Goal: Find specific fact: Find specific fact

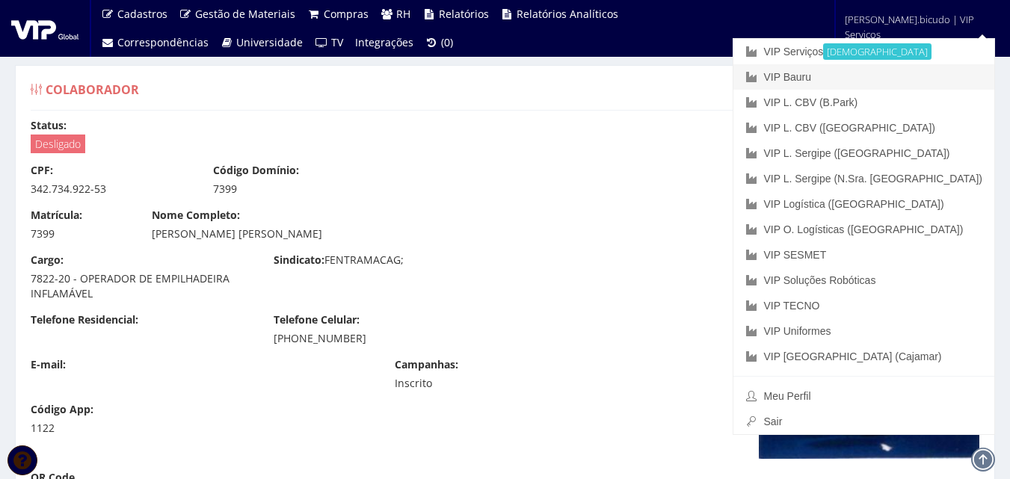
click at [880, 73] on link "VIP Bauru" at bounding box center [863, 76] width 261 height 25
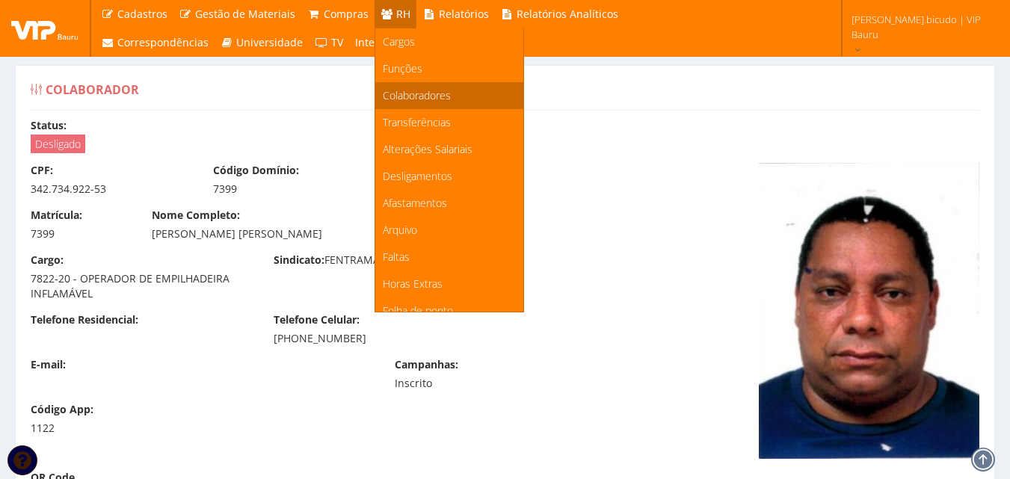
click at [416, 92] on span "Colaboradores" at bounding box center [417, 95] width 68 height 14
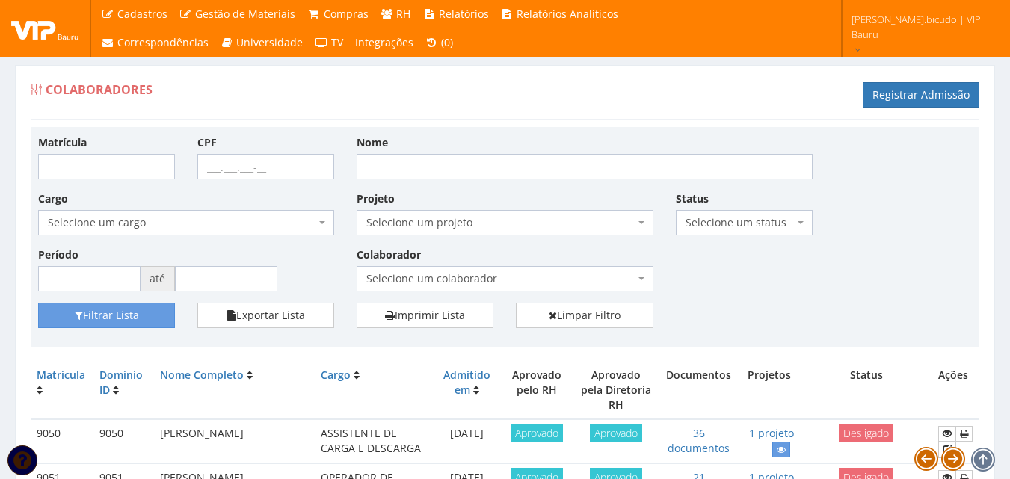
click at [458, 277] on span "Selecione um colaborador" at bounding box center [500, 278] width 268 height 15
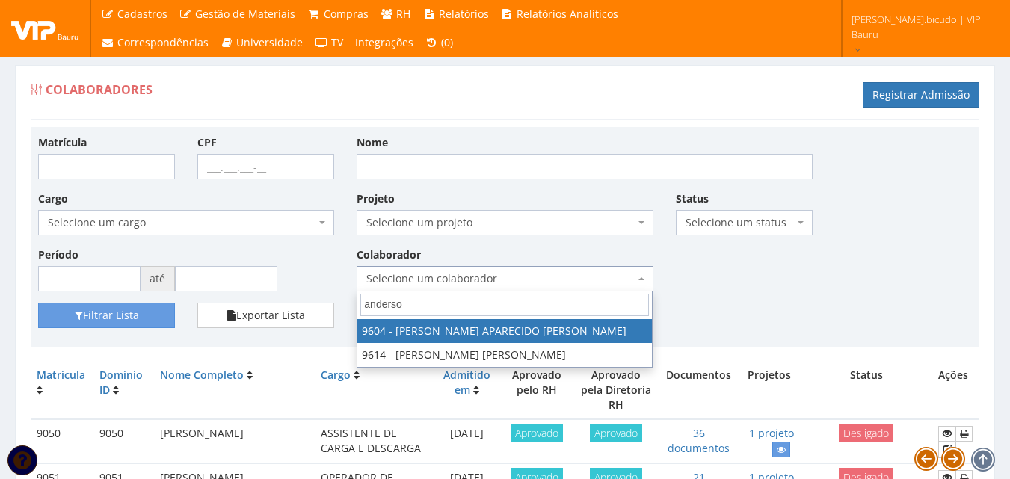
type input "anderson"
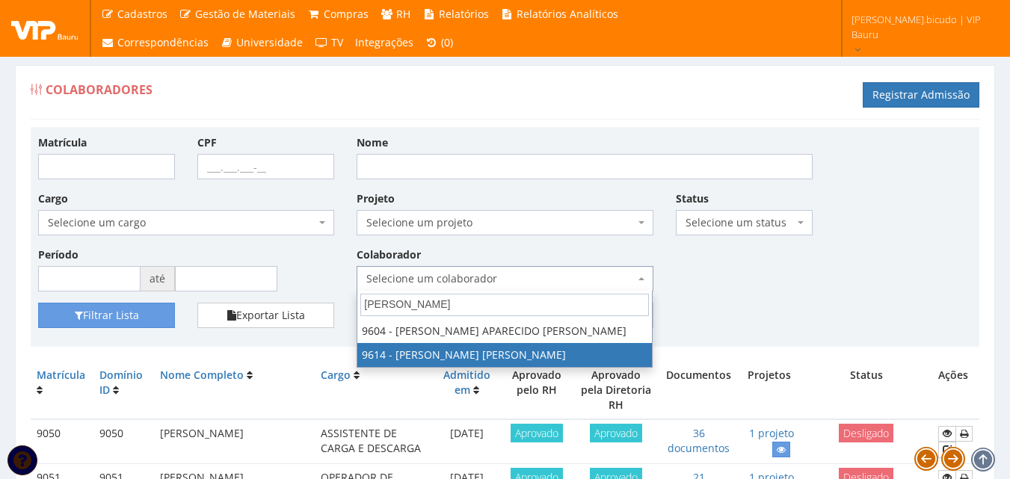
select select "3784"
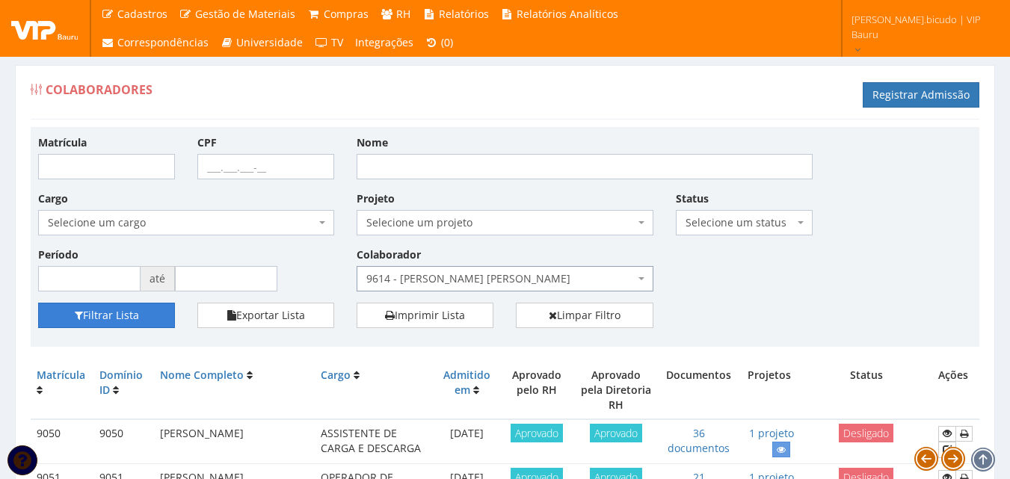
click at [102, 318] on button "Filtrar Lista" at bounding box center [106, 315] width 137 height 25
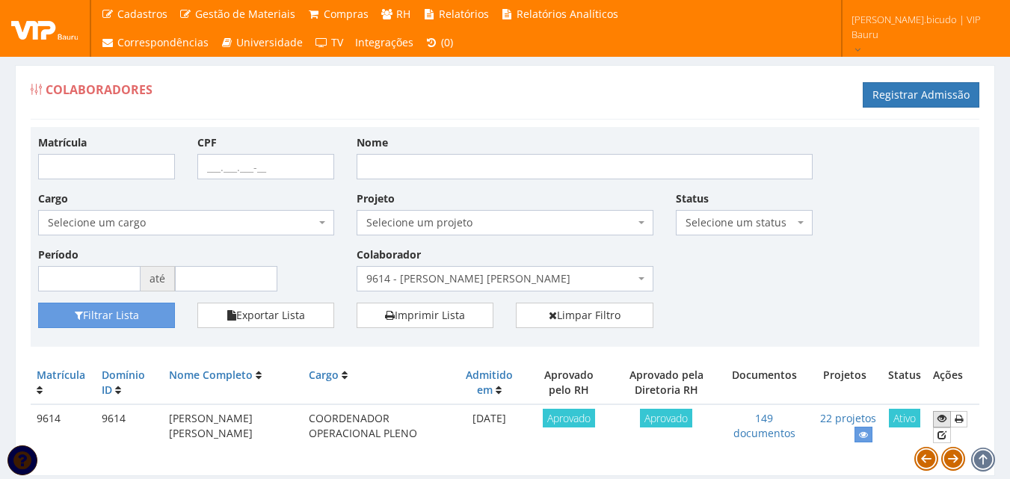
click at [940, 420] on icon at bounding box center [942, 418] width 9 height 10
drag, startPoint x: 267, startPoint y: 438, endPoint x: 161, endPoint y: 412, distance: 109.4
click at [161, 412] on tr "9614 9614 ANDERSON LUIS CAMARGO ROSA COORDENADOR OPERACIONAL PLENO 04/10/2014 A…" at bounding box center [505, 427] width 949 height 45
copy tr "ANDERSON LUIS CAMARGO ROSA"
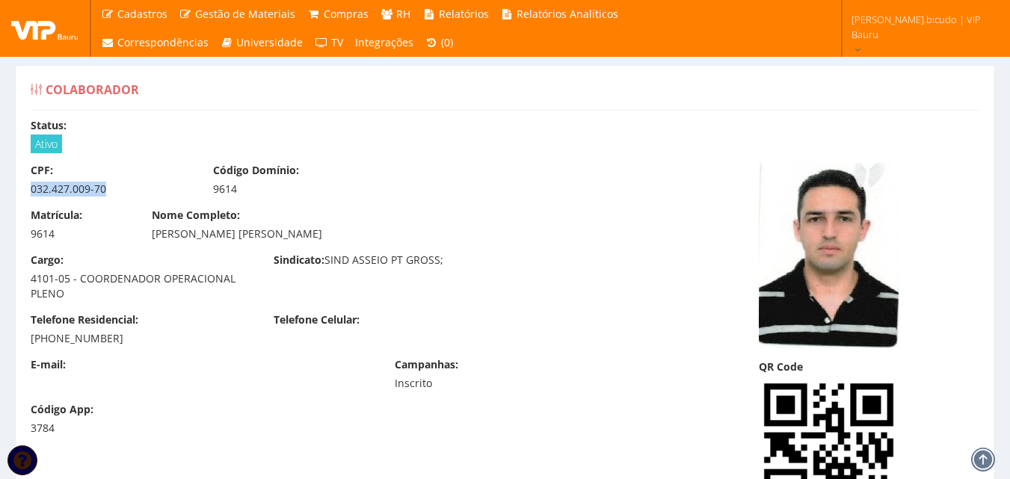
drag, startPoint x: 151, startPoint y: 188, endPoint x: 19, endPoint y: 191, distance: 131.6
click at [19, 191] on div "CPF: 032.427.009-70" at bounding box center [110, 180] width 182 height 34
copy div "032.427.009-70"
click at [435, 185] on div "CPF: 032.427.009-70 Código Domínio: 9614" at bounding box center [383, 185] width 728 height 45
click at [642, 215] on div "Matrícula: 9614 Nome Completo: [PERSON_NAME]" at bounding box center [383, 230] width 728 height 45
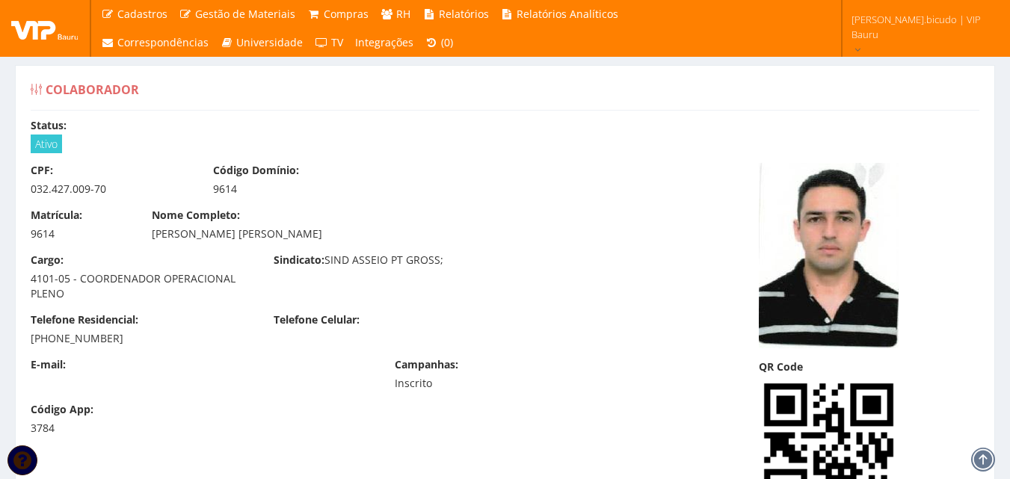
click at [632, 324] on div "Telefone Residencial: [PHONE_NUMBER] Telefone Celular:" at bounding box center [383, 335] width 728 height 45
click at [543, 338] on div "Telefone Residencial: [PHONE_NUMBER] Telefone Celular:" at bounding box center [383, 335] width 728 height 45
